Goal: Transaction & Acquisition: Book appointment/travel/reservation

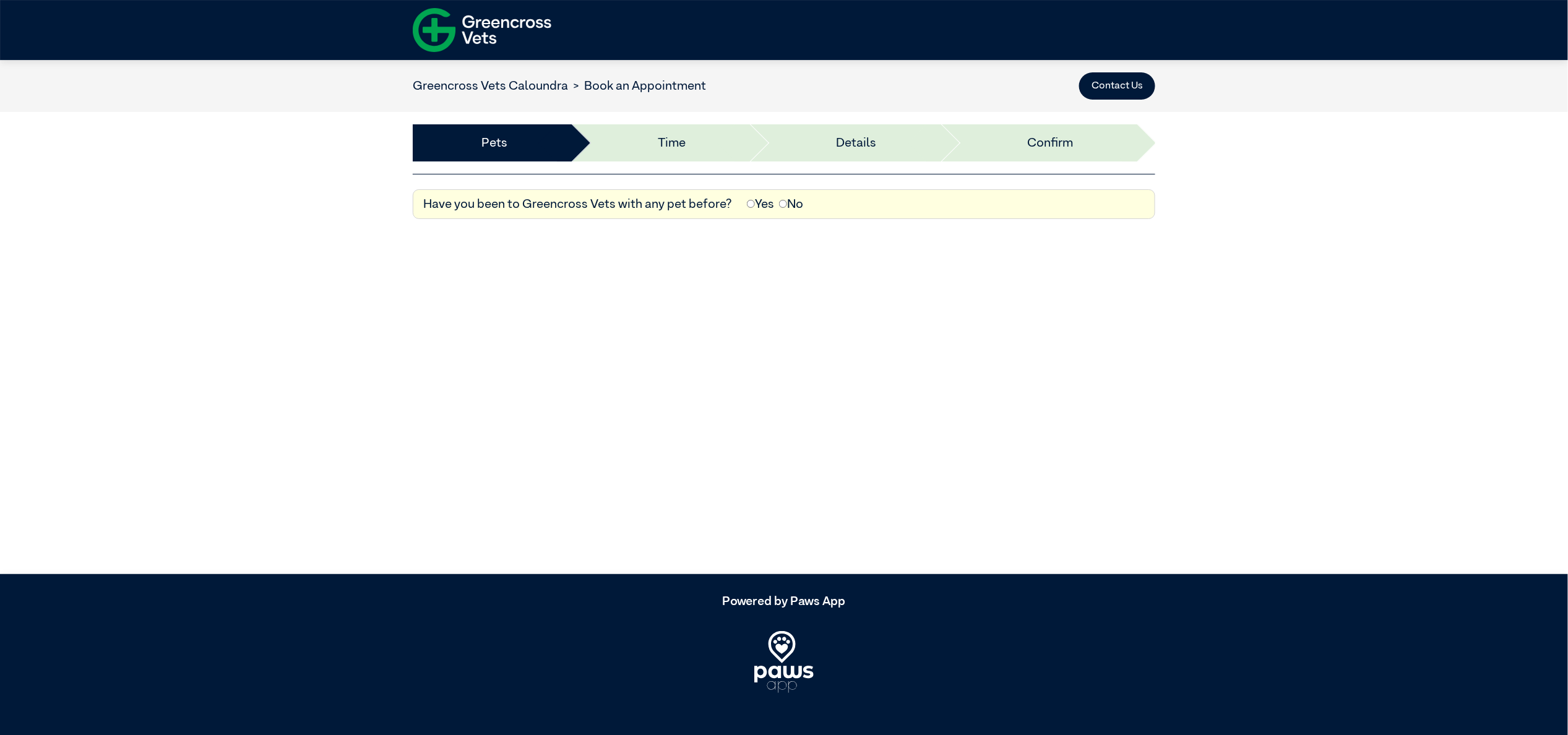
click at [751, 201] on label "Yes" at bounding box center [760, 204] width 27 height 18
select select "*****"
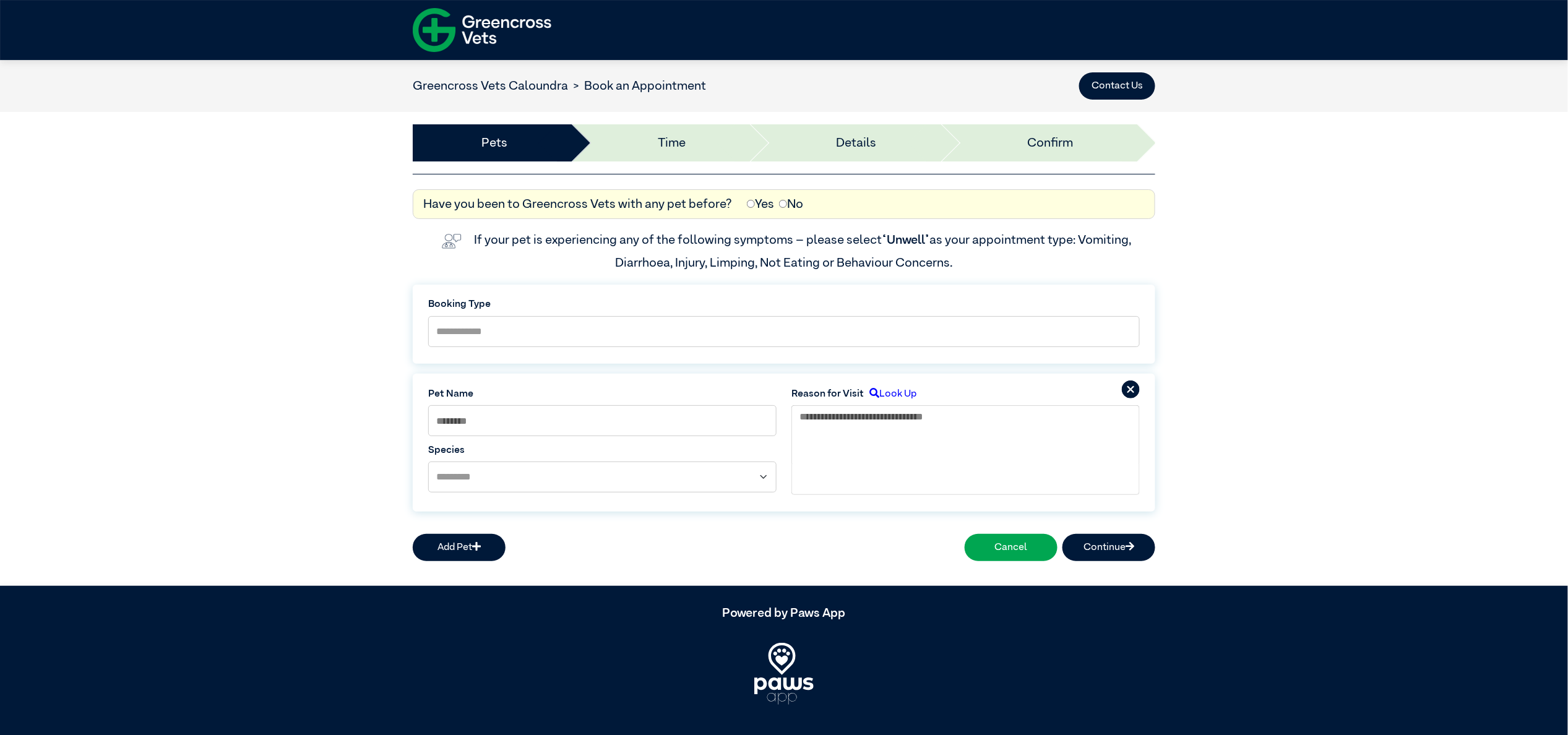
scroll to position [17, 0]
